Goal: Task Accomplishment & Management: Manage account settings

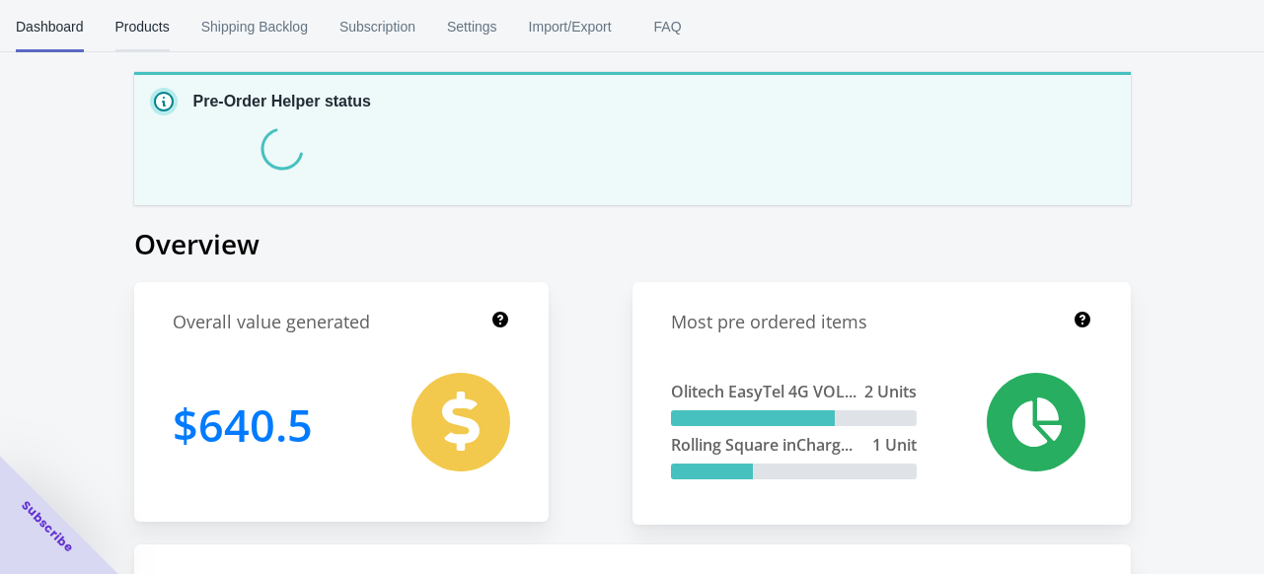
click at [144, 11] on span "Products" at bounding box center [142, 26] width 54 height 51
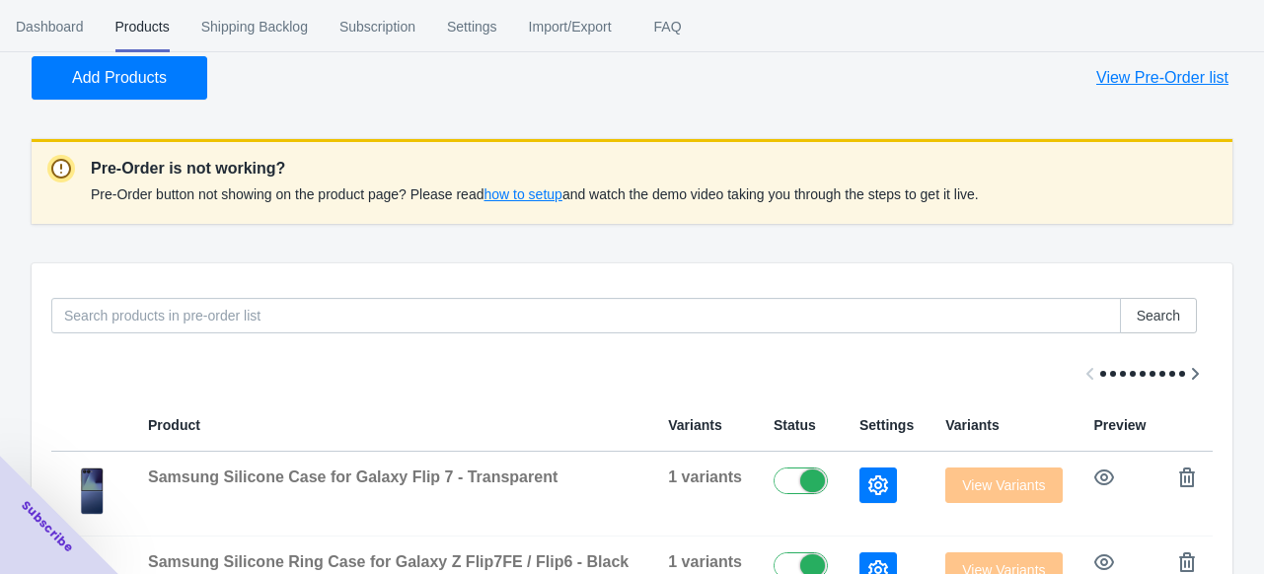
scroll to position [99, 0]
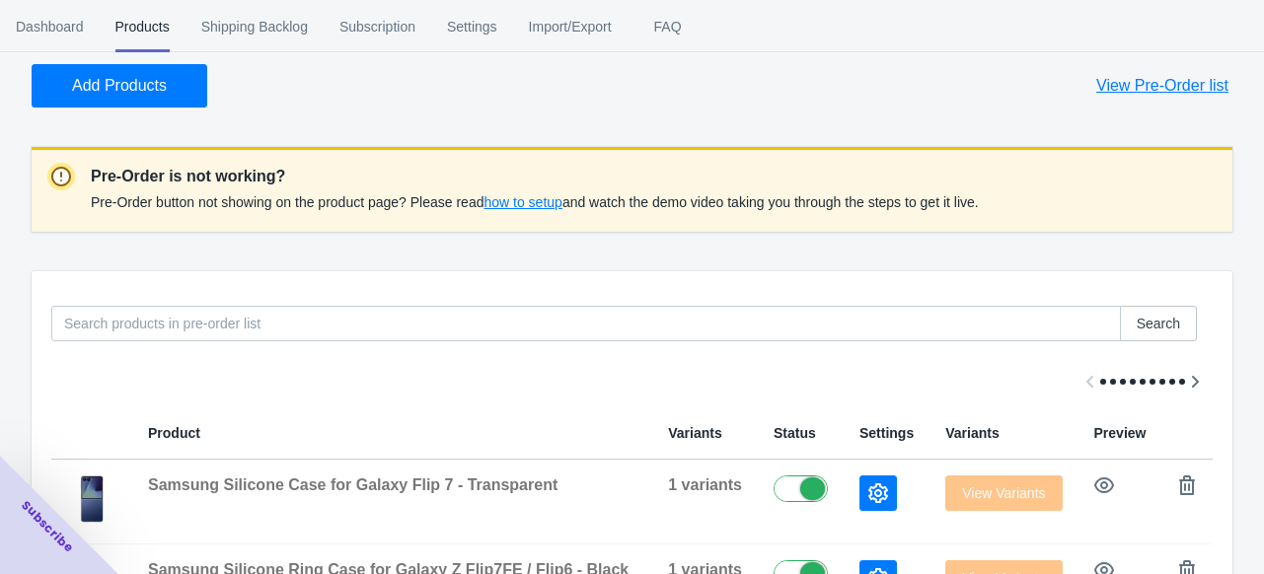
click at [131, 98] on button "Add Products" at bounding box center [120, 85] width 176 height 43
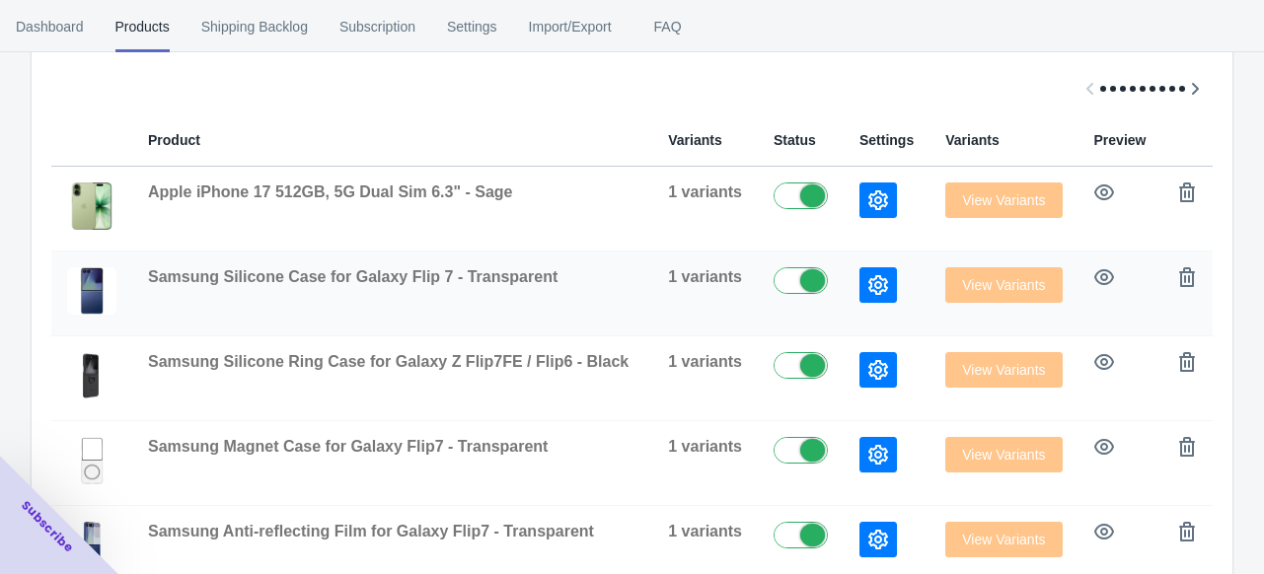
scroll to position [395, 0]
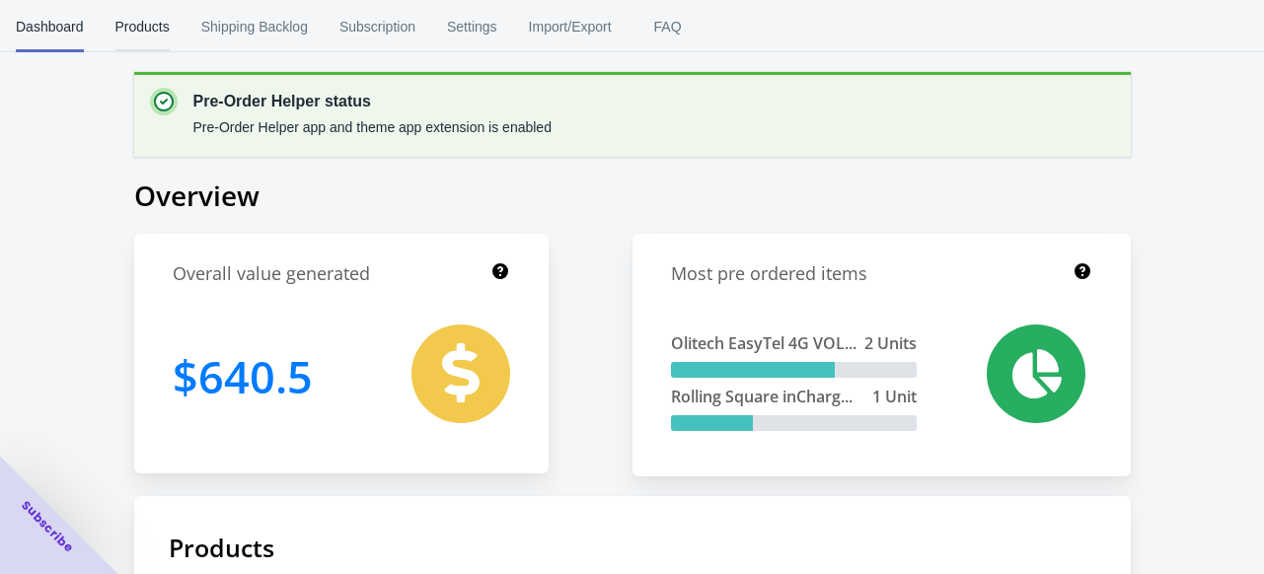
click at [152, 37] on span "Products" at bounding box center [142, 26] width 54 height 51
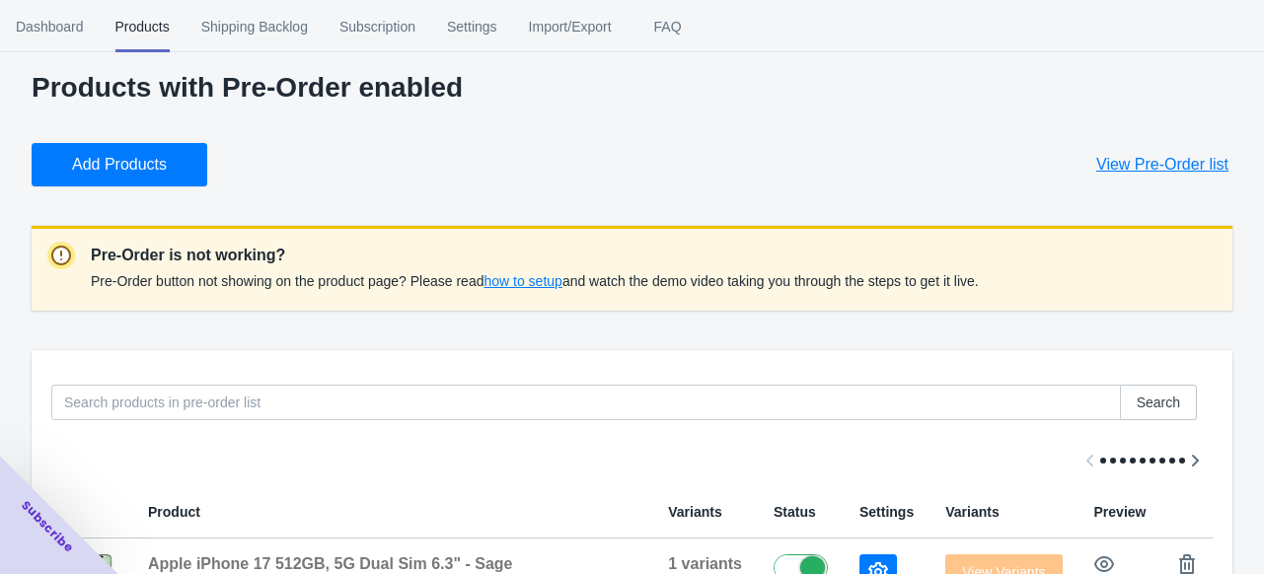
scroll to position [415, 0]
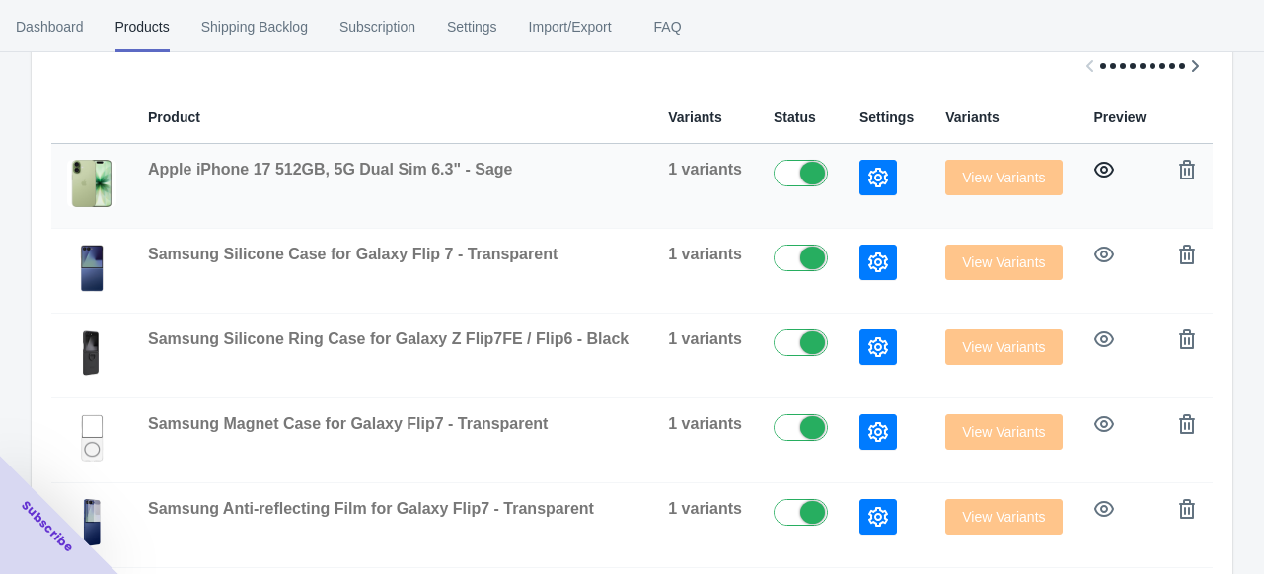
click at [1095, 162] on icon "button" at bounding box center [1105, 170] width 20 height 16
